Goal: Task Accomplishment & Management: Complete application form

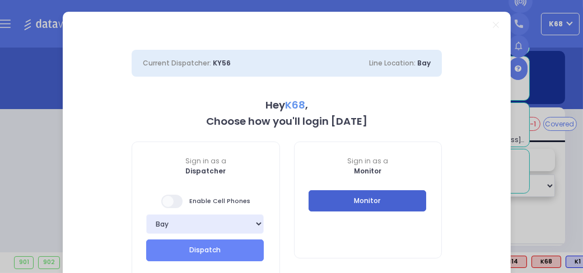
type input "K68"
click at [388, 200] on button "Monitor" at bounding box center [367, 200] width 118 height 21
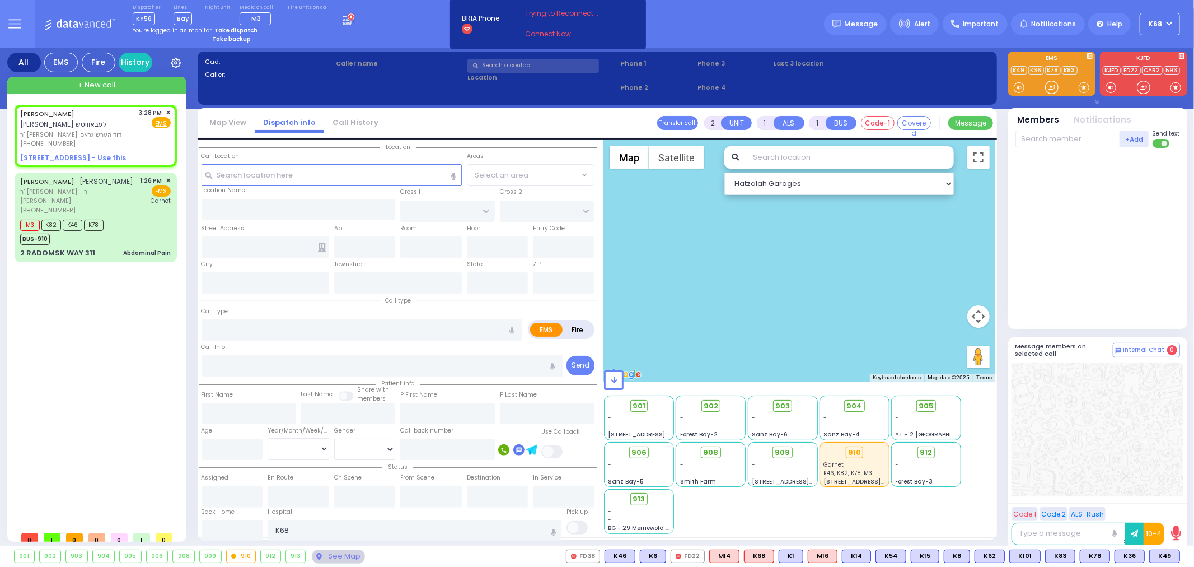
select select
radio input "true"
type input "[PERSON_NAME]"
select select
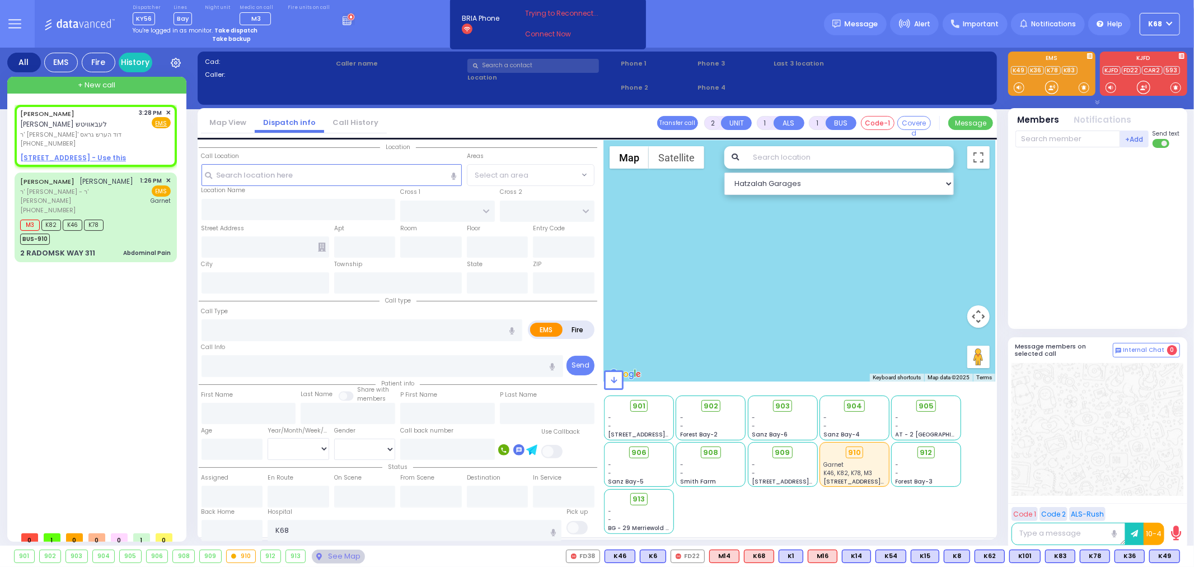
type input "15:28"
select select
radio input "true"
select select
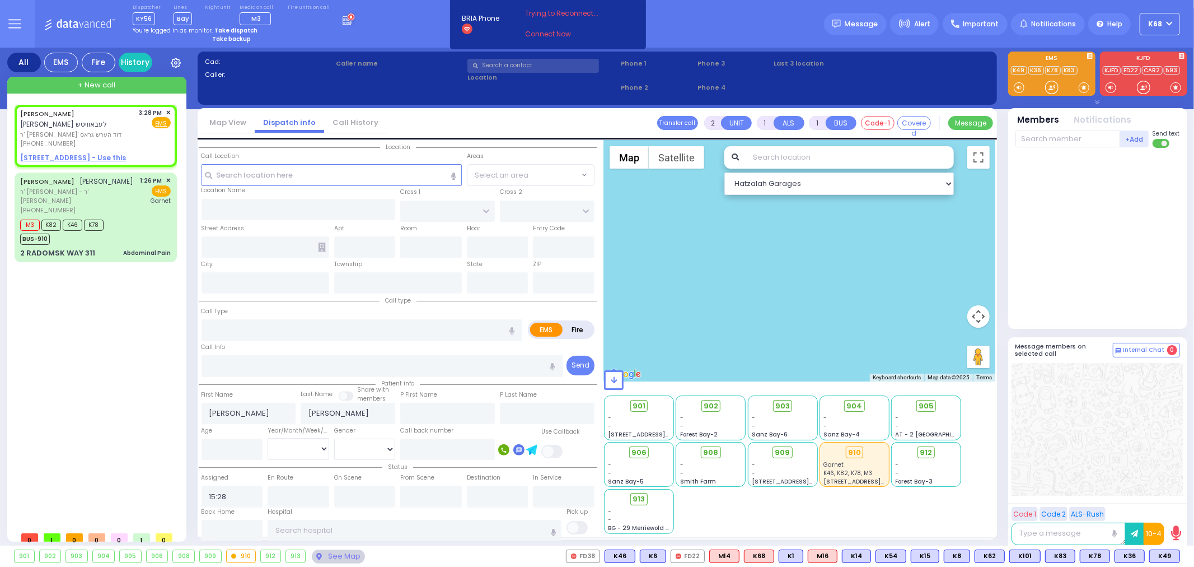
type input "SCHUNNEMUNK RD"
type input "3 LIZENSK BLVD"
type input "103"
type input "Monroe"
type input "[US_STATE]"
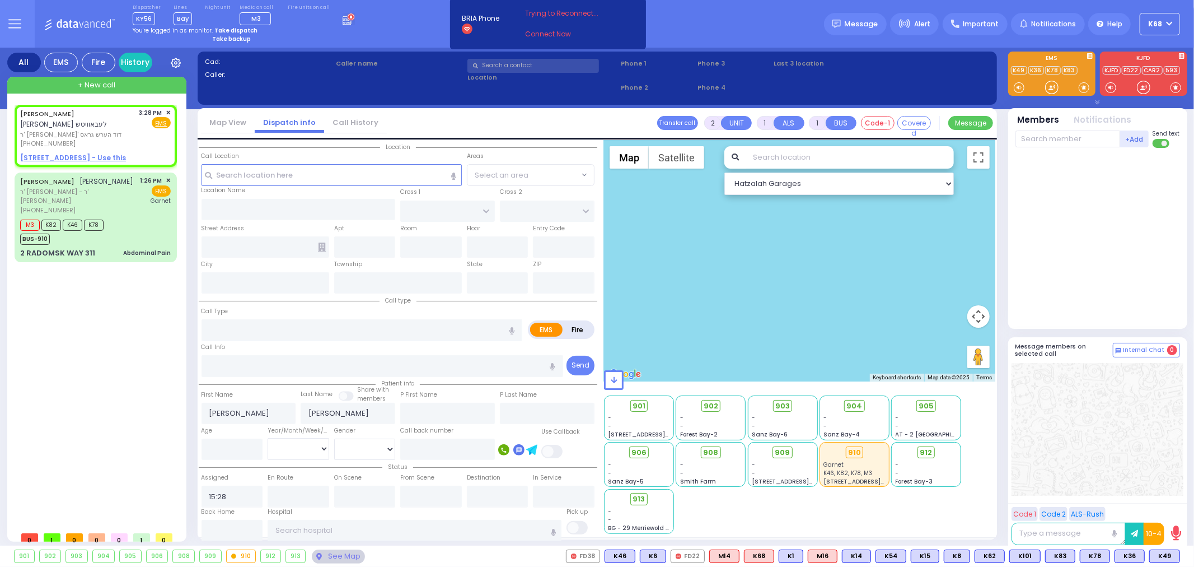
type input "10950"
radio input "true"
select select
select select "Hatzalah Garages"
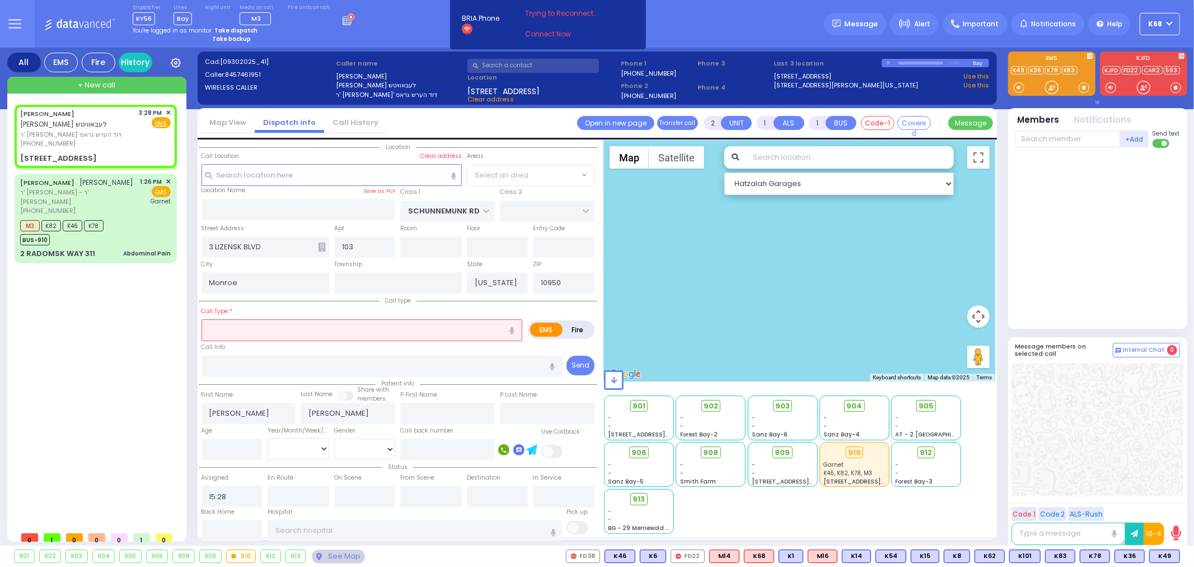
select select "[GEOGRAPHIC_DATA]"
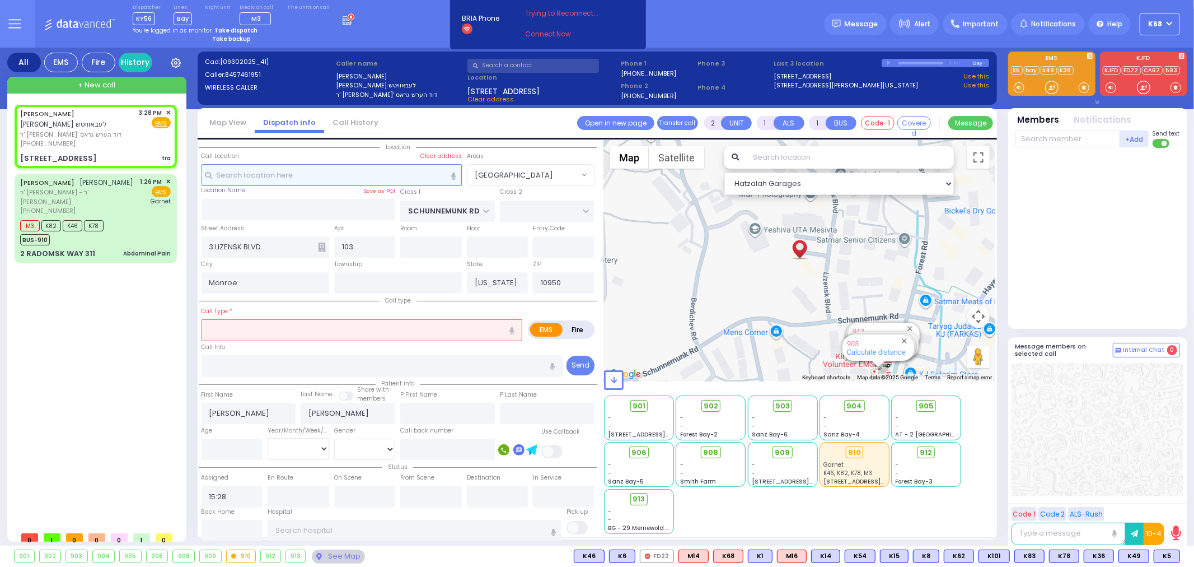
select select
type input "tra"
radio input "true"
select select
select select "Hatzalah Garages"
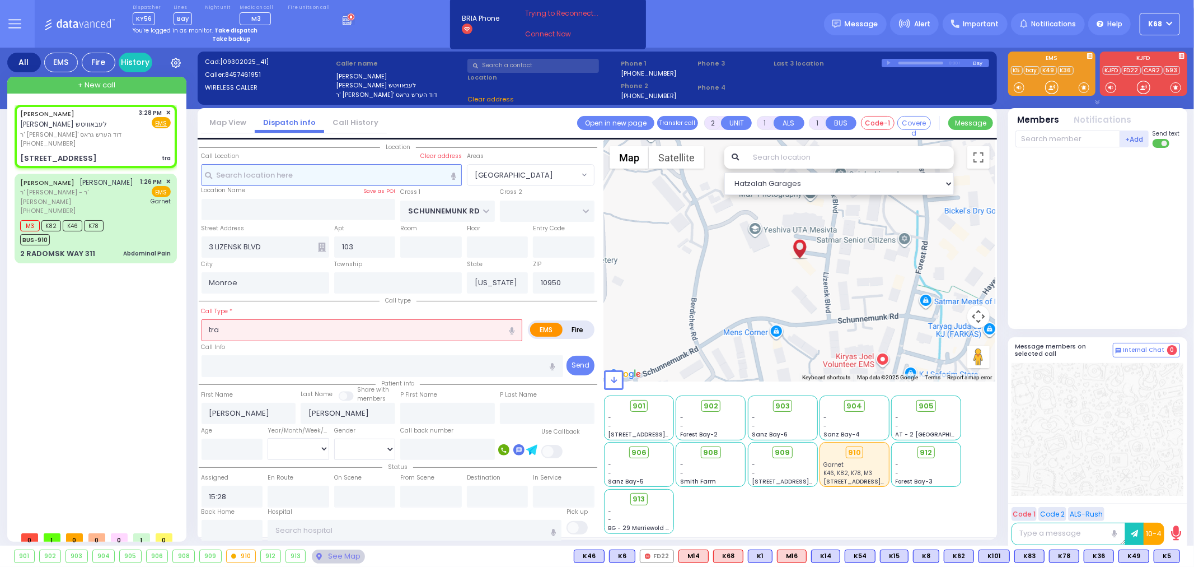
select select "[GEOGRAPHIC_DATA]"
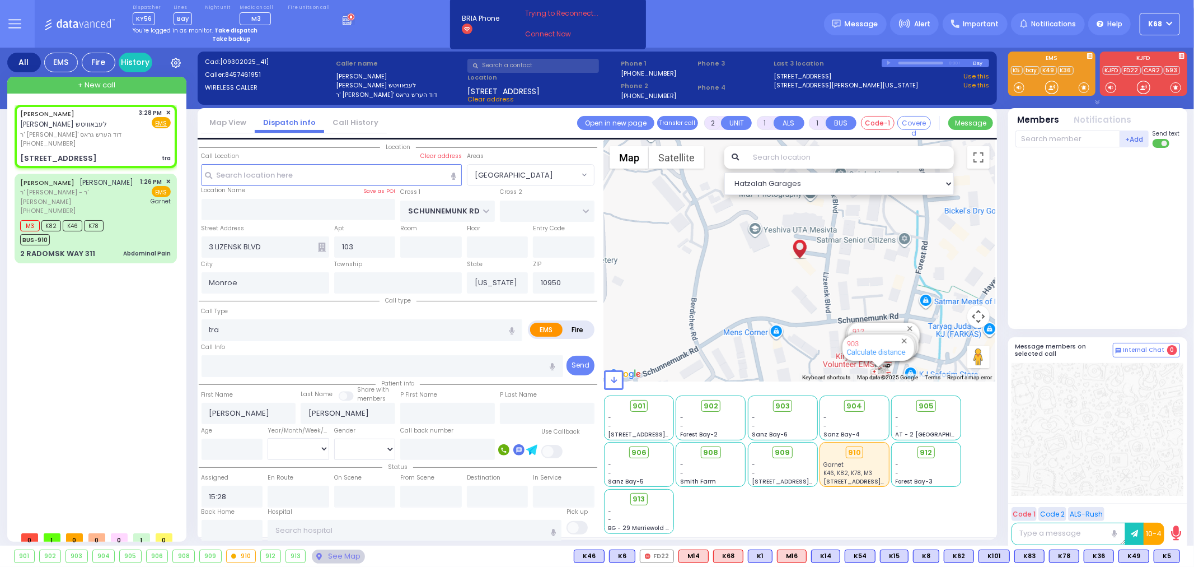
type input "0"
select select
type input "Trauma"
radio input "true"
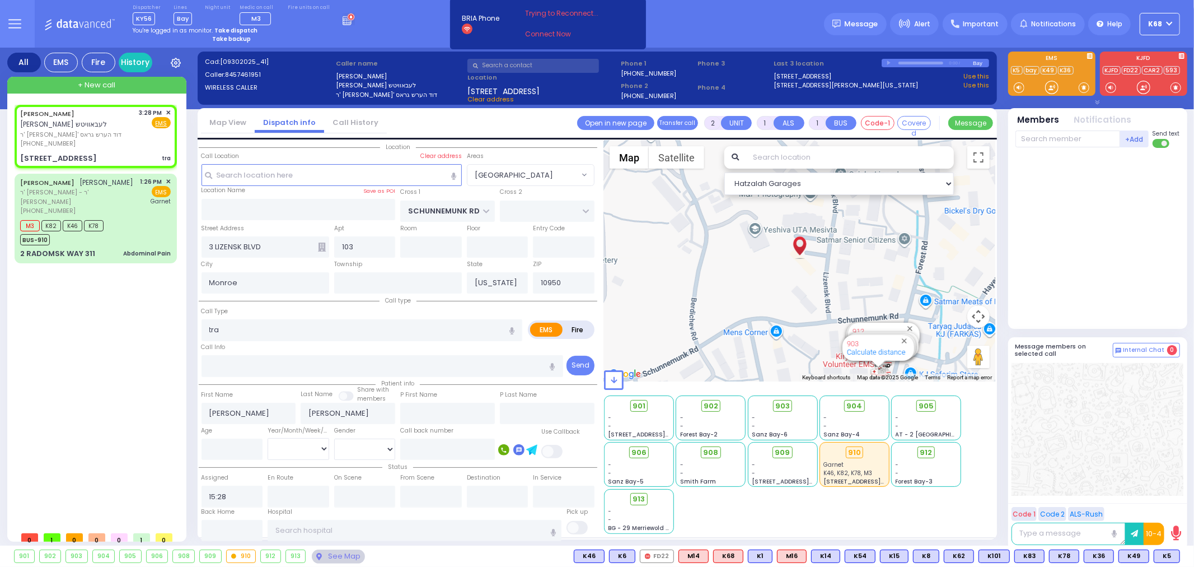
select select
select select "[GEOGRAPHIC_DATA]"
select select "Hatzalah Garages"
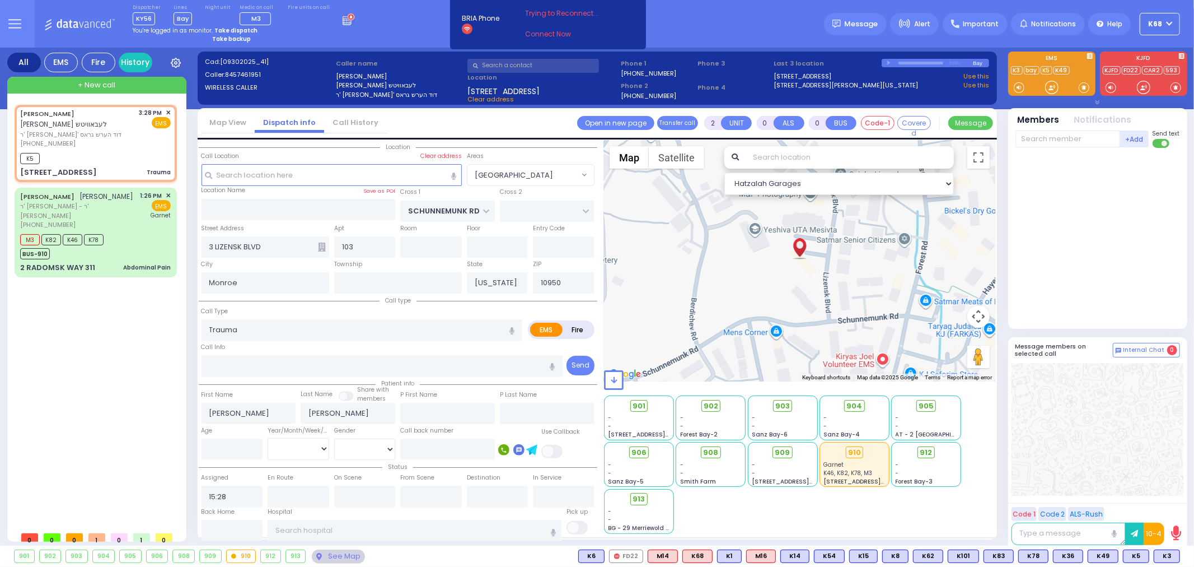
select select
radio input "true"
select select
type input "15:30"
radio input "true"
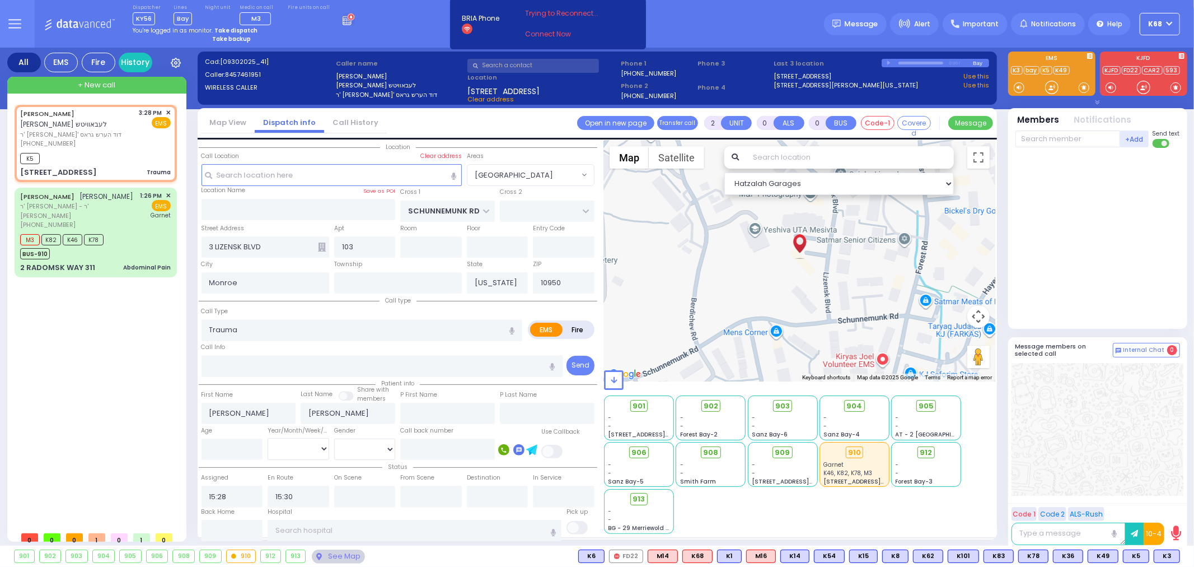
select select
select select "Hatzalah Garages"
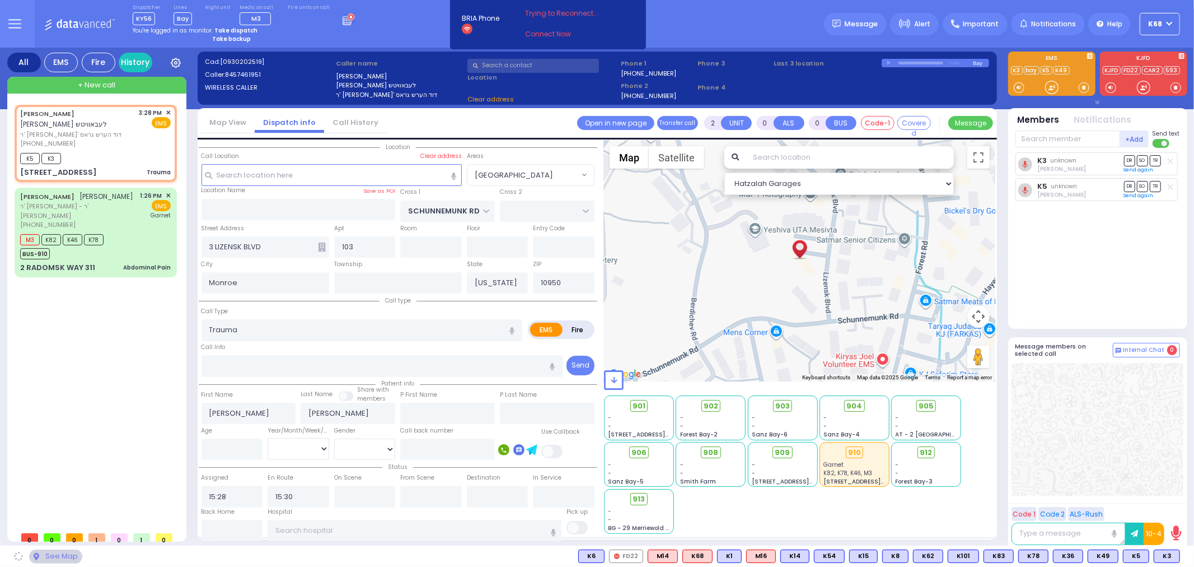
select select "[GEOGRAPHIC_DATA]"
